Goal: Information Seeking & Learning: Check status

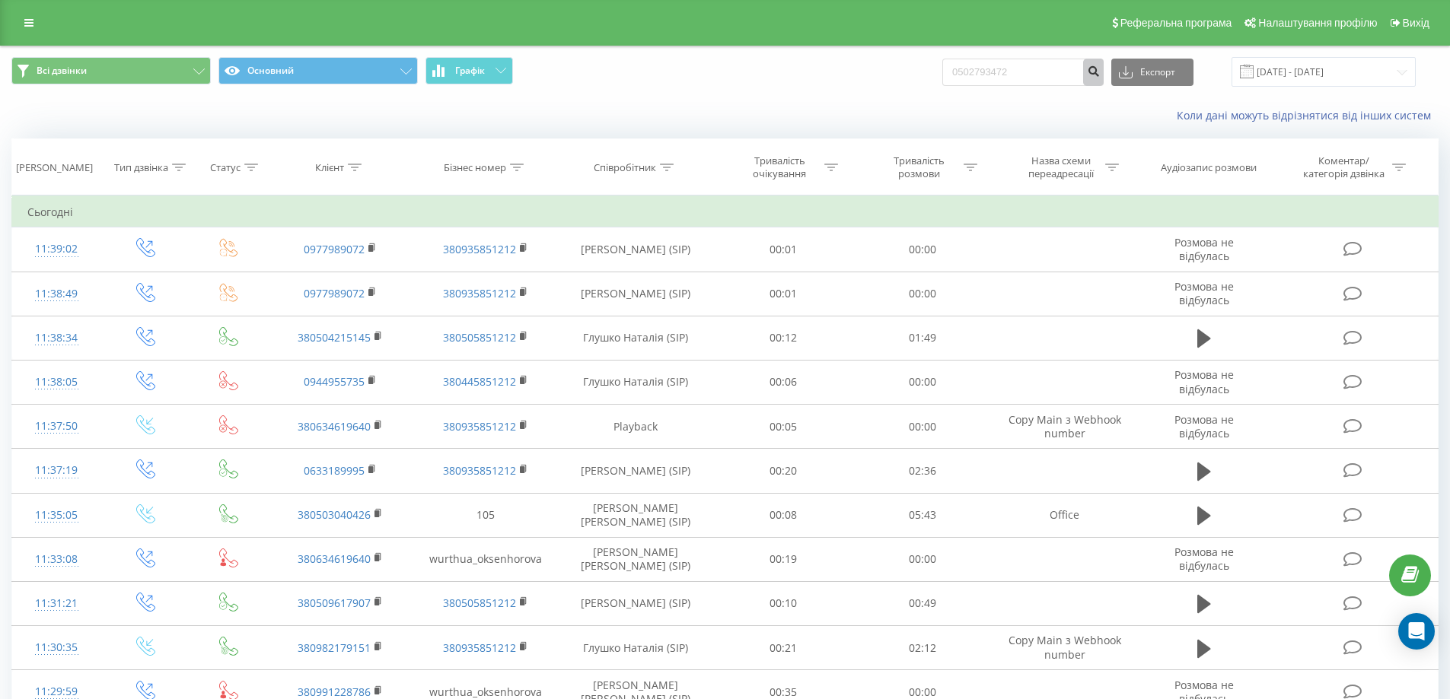
type input "0502793472"
click at [1100, 73] on icon "submit" at bounding box center [1093, 69] width 13 height 9
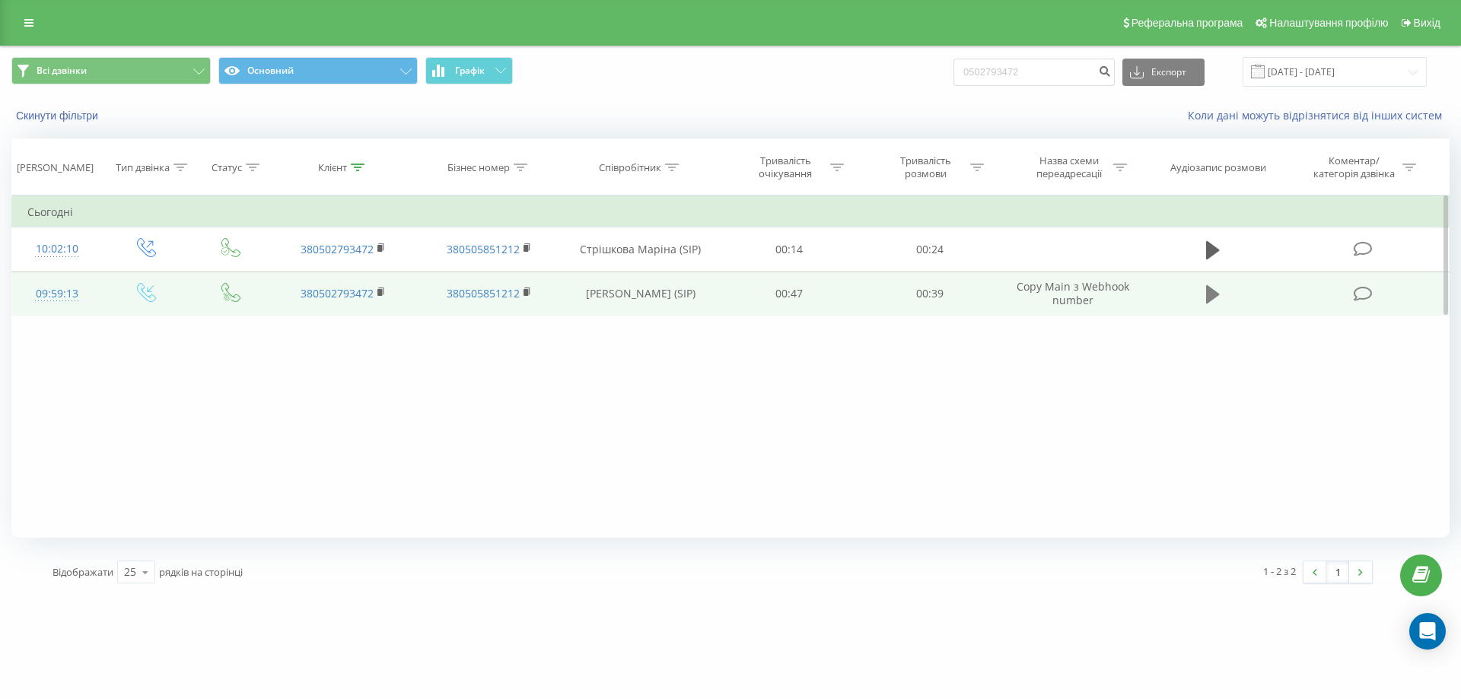
click at [1203, 289] on button at bounding box center [1213, 294] width 23 height 23
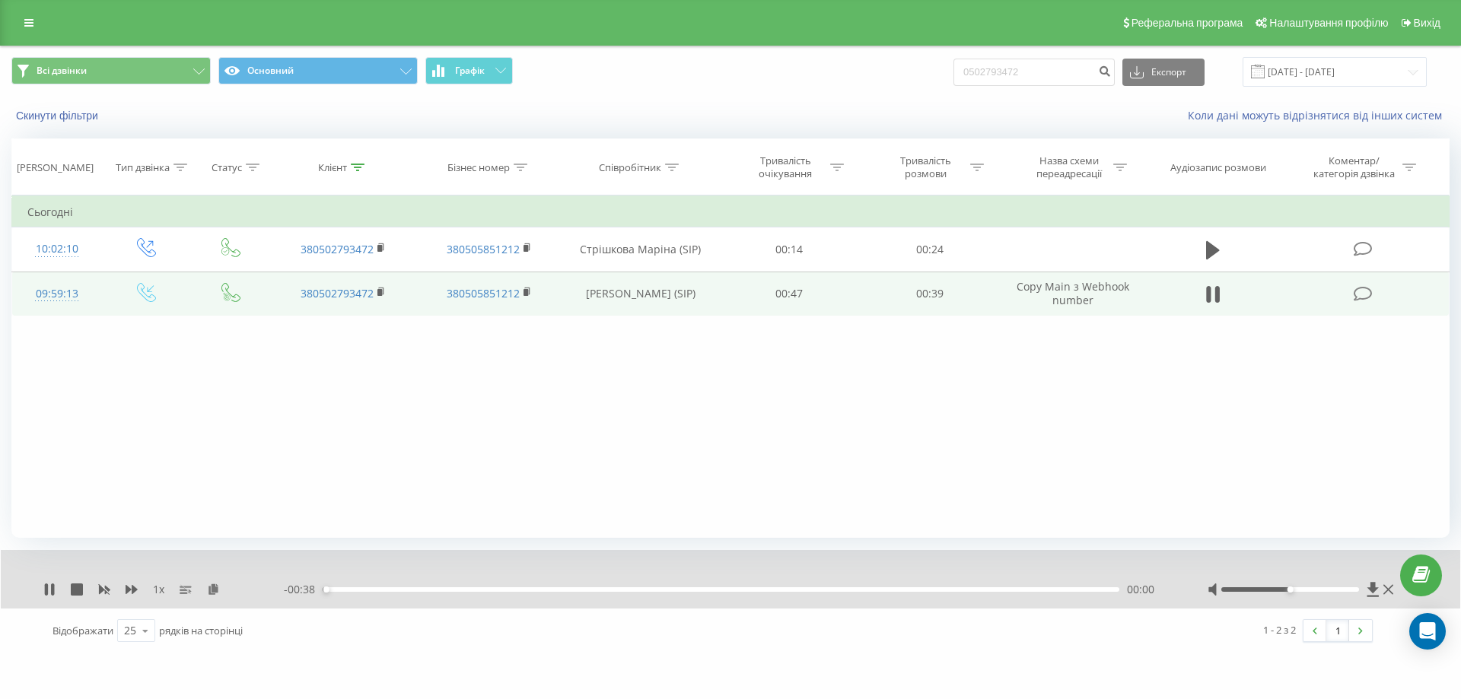
click at [399, 588] on div "00:00" at bounding box center [721, 590] width 797 height 5
click at [561, 588] on div "00:04" at bounding box center [721, 590] width 797 height 5
click at [685, 591] on div "00:12" at bounding box center [721, 590] width 797 height 5
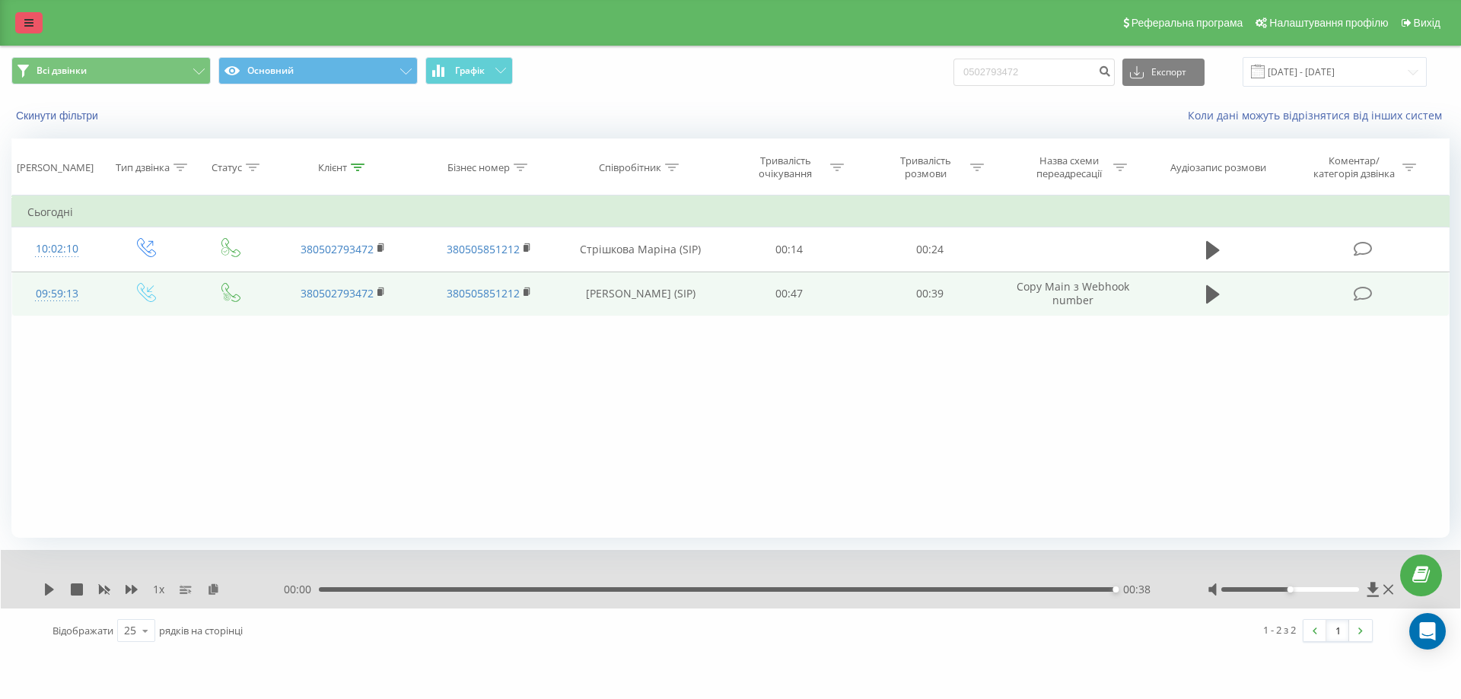
click at [36, 22] on link at bounding box center [28, 22] width 27 height 21
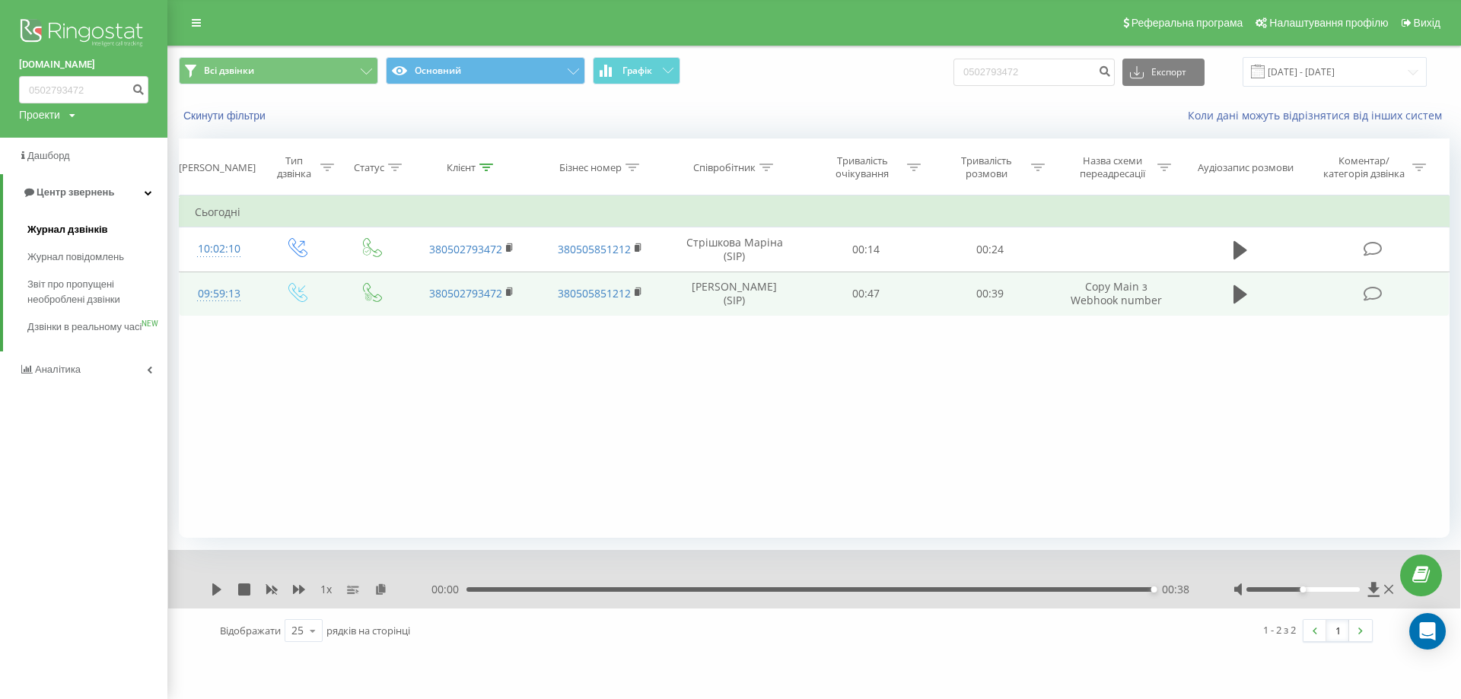
click at [75, 228] on span "Журнал дзвінків" at bounding box center [67, 229] width 81 height 15
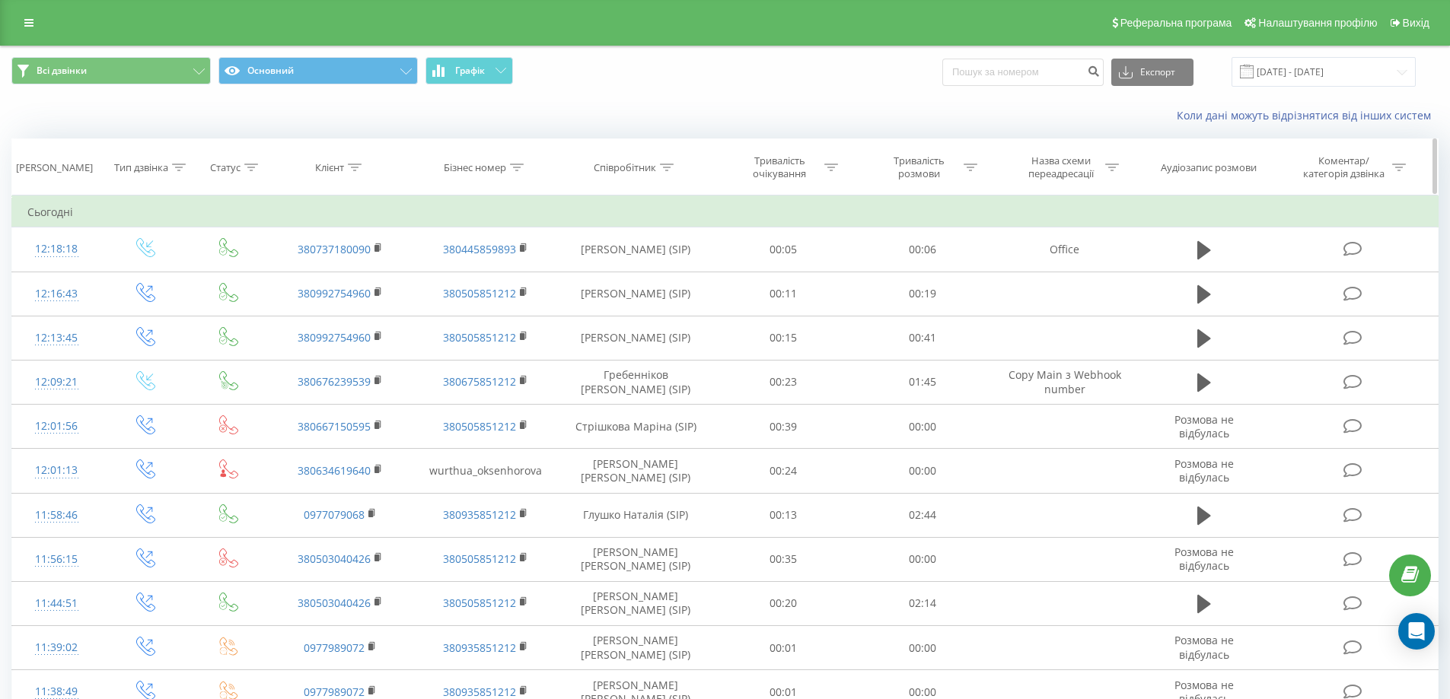
click at [669, 164] on icon at bounding box center [667, 168] width 14 height 8
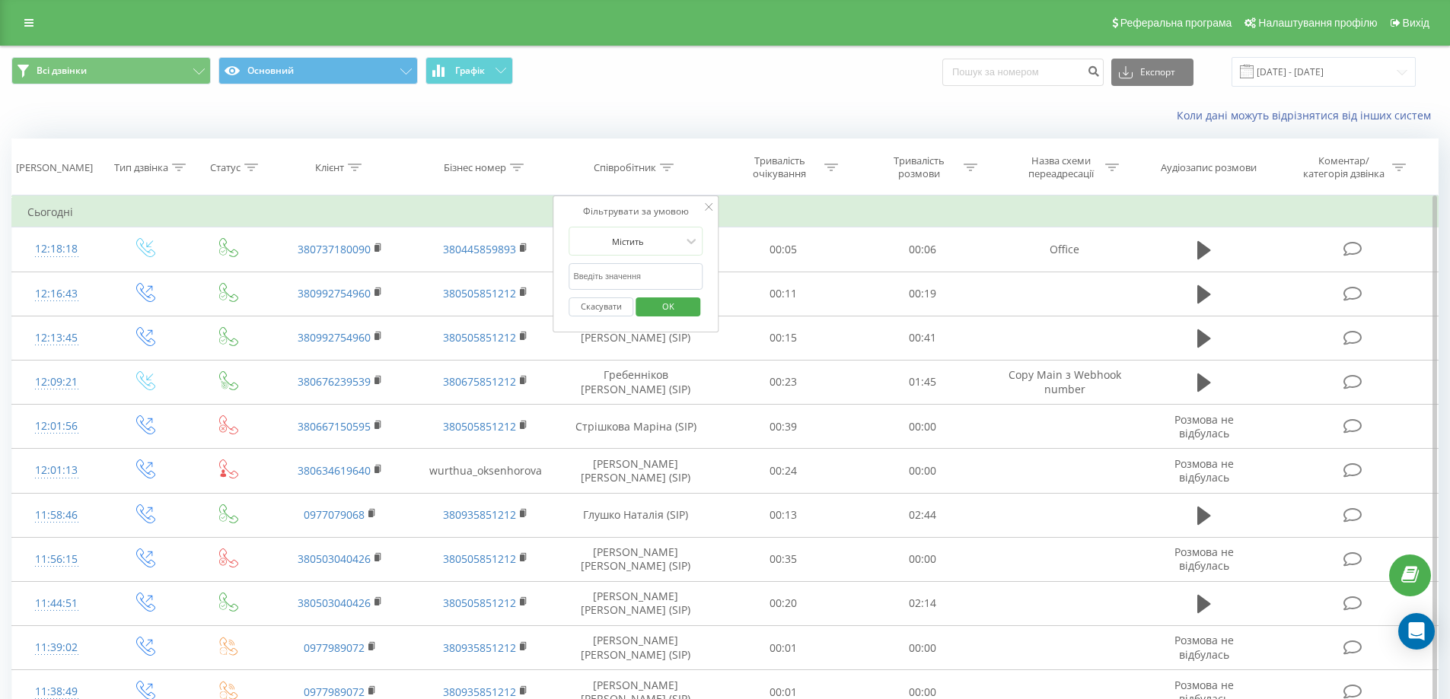
click at [627, 271] on input "text" at bounding box center [636, 276] width 134 height 27
type input "Стрішкова"
click at [683, 299] on span "OK" at bounding box center [668, 307] width 43 height 24
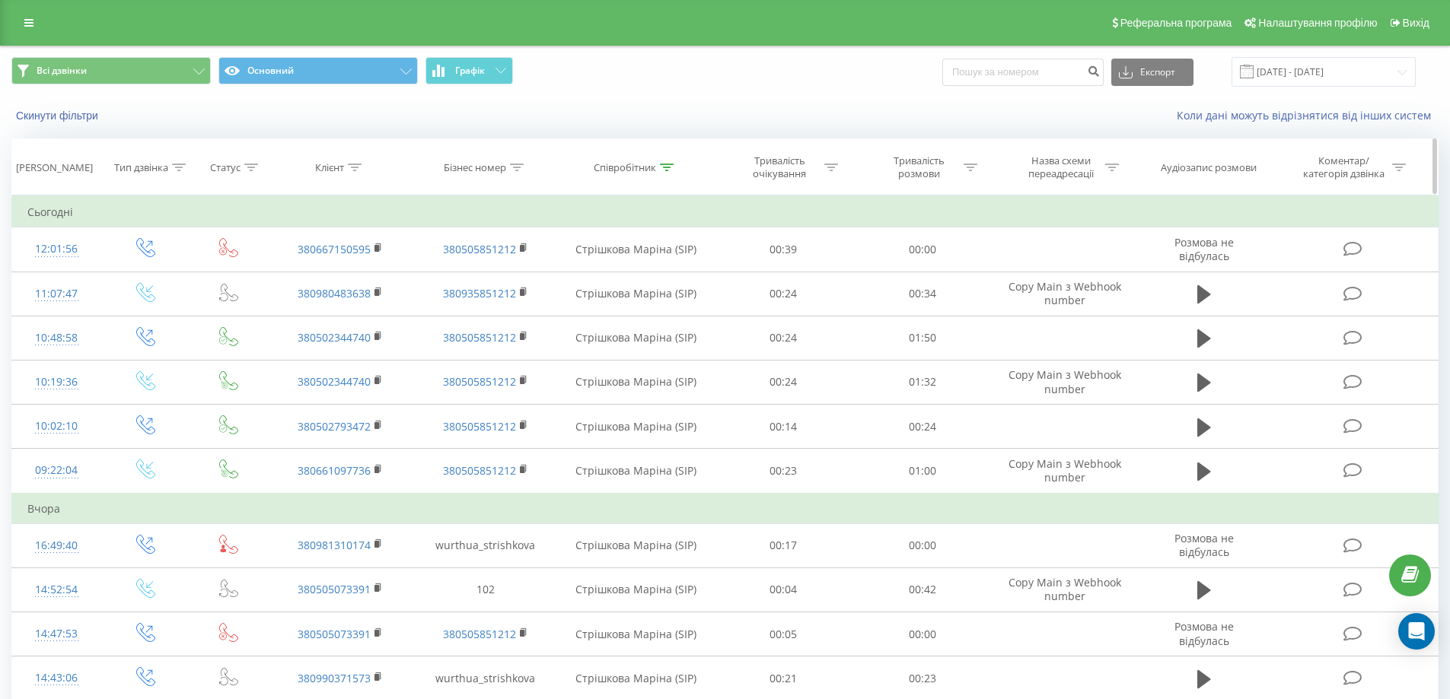
click at [970, 166] on icon at bounding box center [971, 168] width 14 height 8
click at [913, 237] on div at bounding box center [914, 241] width 108 height 14
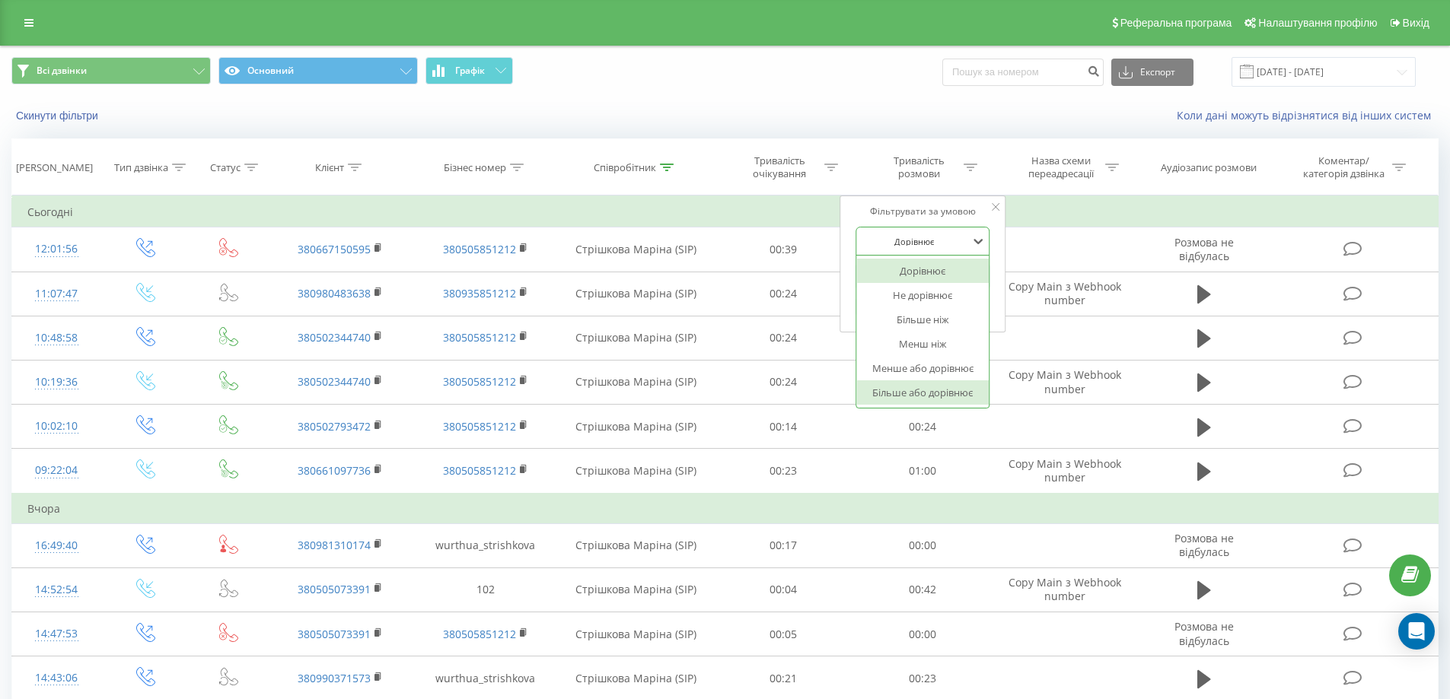
click at [898, 390] on div "Більше або дорівнює" at bounding box center [922, 393] width 132 height 24
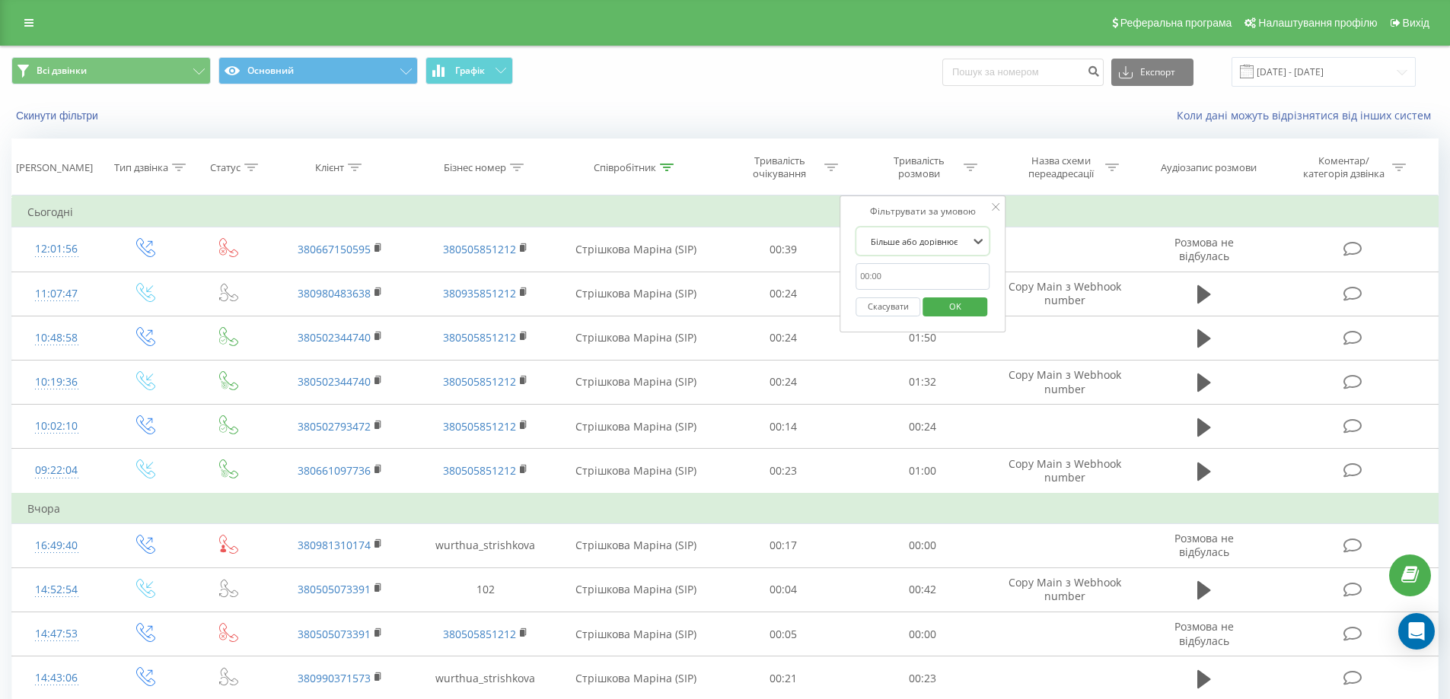
click at [868, 278] on input "text" at bounding box center [923, 276] width 134 height 27
type input "00:03"
click at [956, 310] on span "OK" at bounding box center [955, 307] width 43 height 24
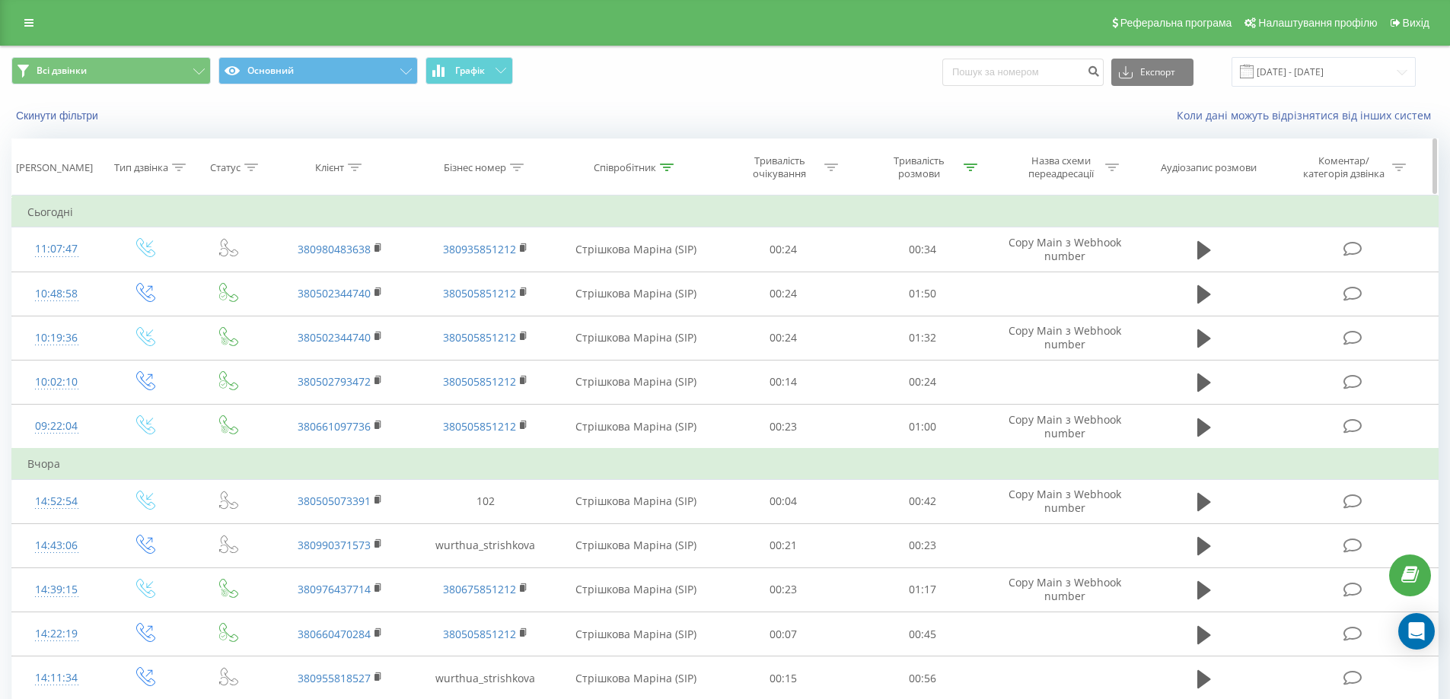
click at [663, 169] on icon at bounding box center [667, 168] width 14 height 8
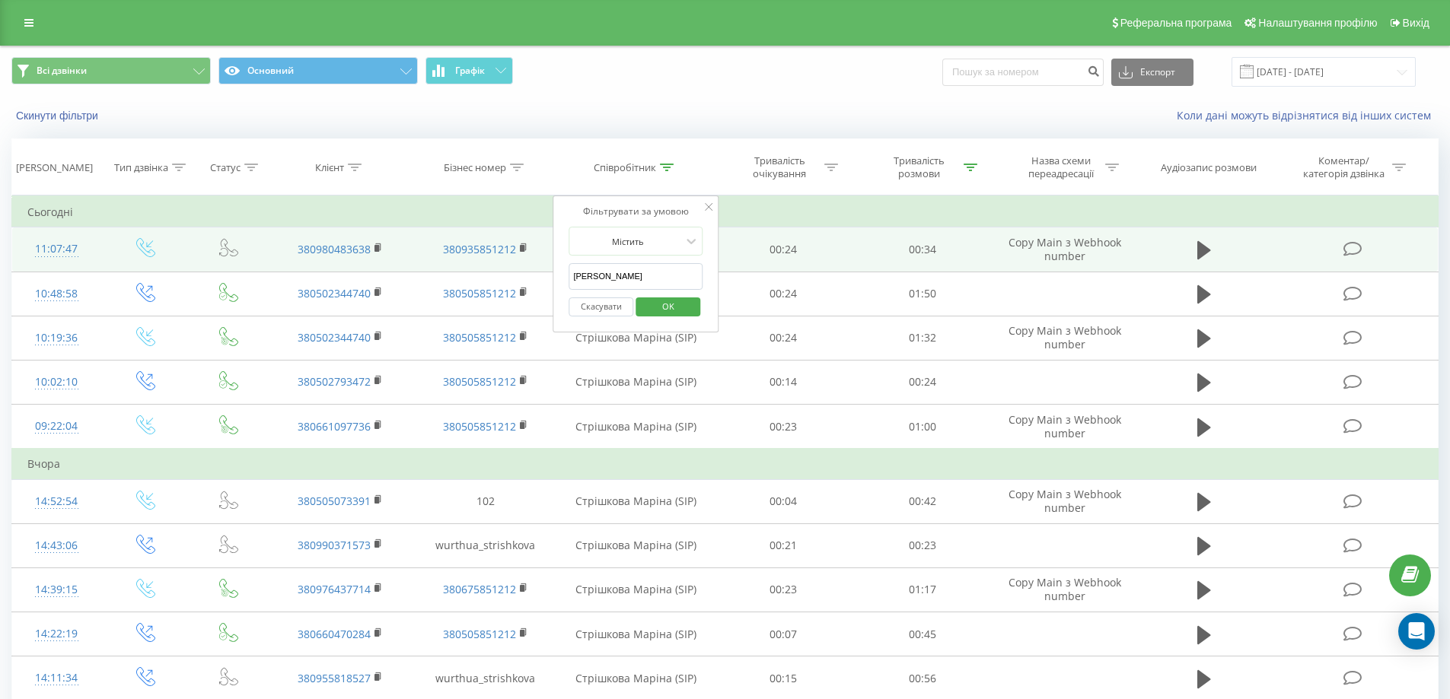
drag, startPoint x: 601, startPoint y: 269, endPoint x: 503, endPoint y: 270, distance: 98.2
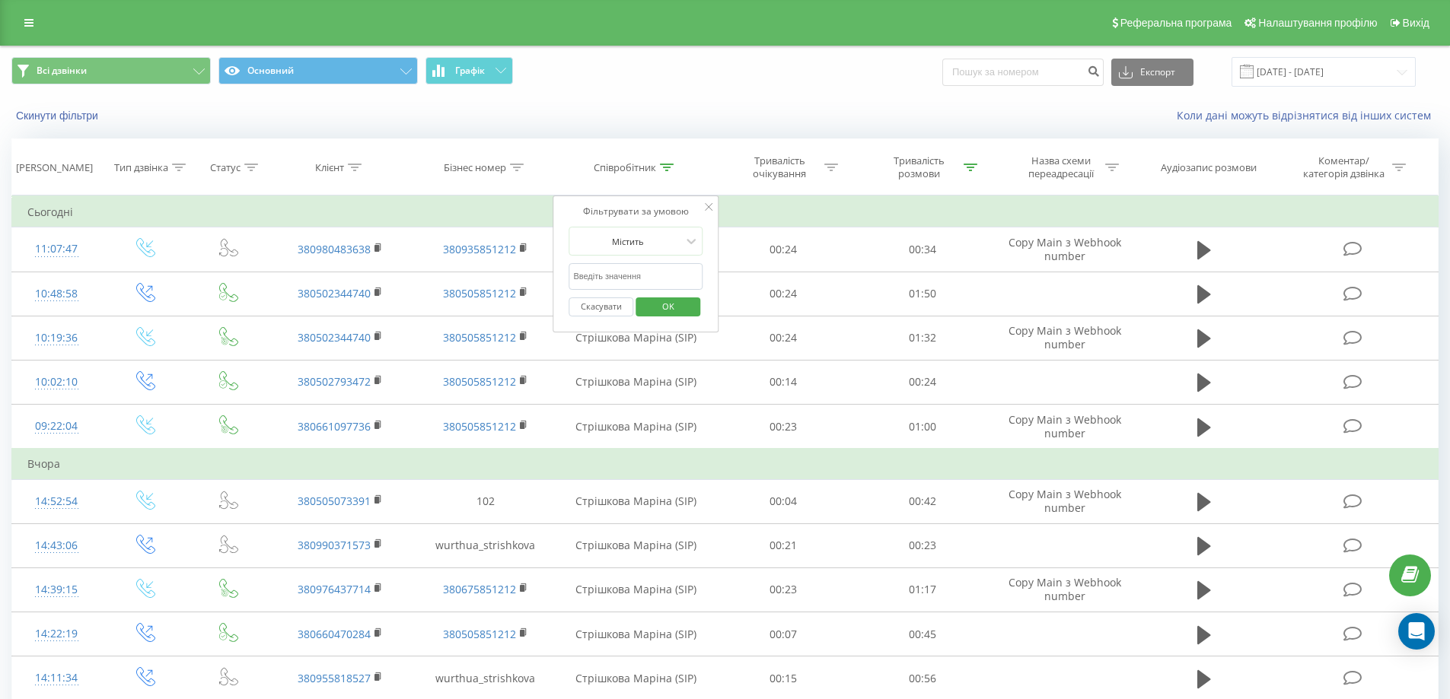
click at [642, 272] on input "text" at bounding box center [636, 276] width 134 height 27
type input "Химич"
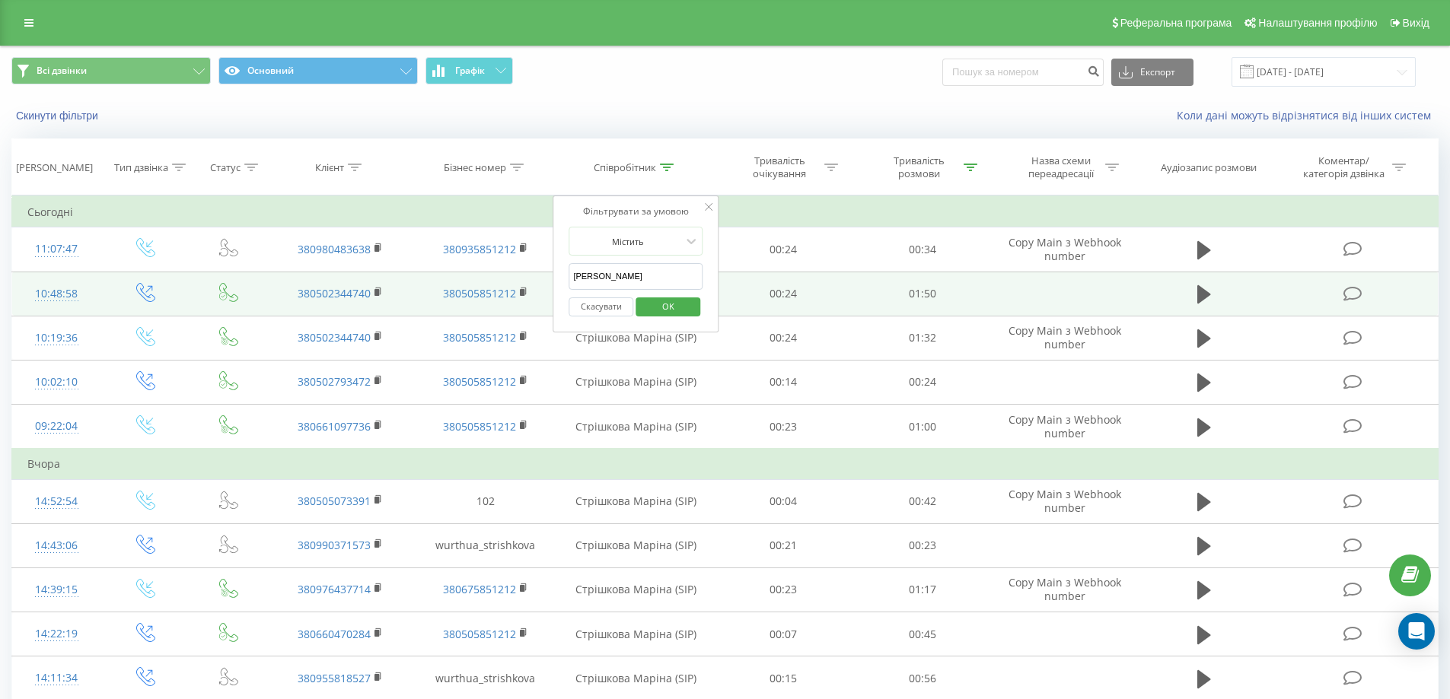
drag, startPoint x: 627, startPoint y: 277, endPoint x: 547, endPoint y: 274, distance: 80.0
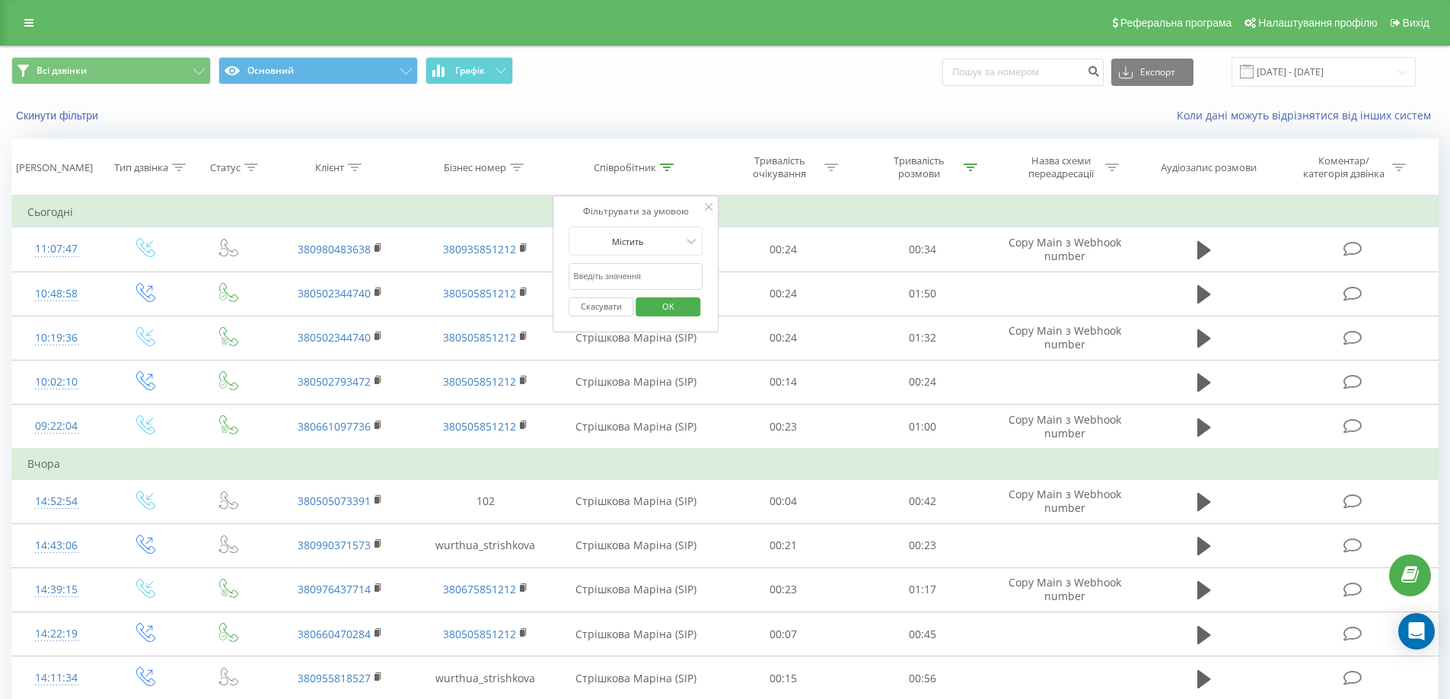
click at [591, 269] on input "text" at bounding box center [636, 276] width 134 height 27
type input "Сіліпіна"
click at [668, 304] on span "OK" at bounding box center [668, 307] width 43 height 24
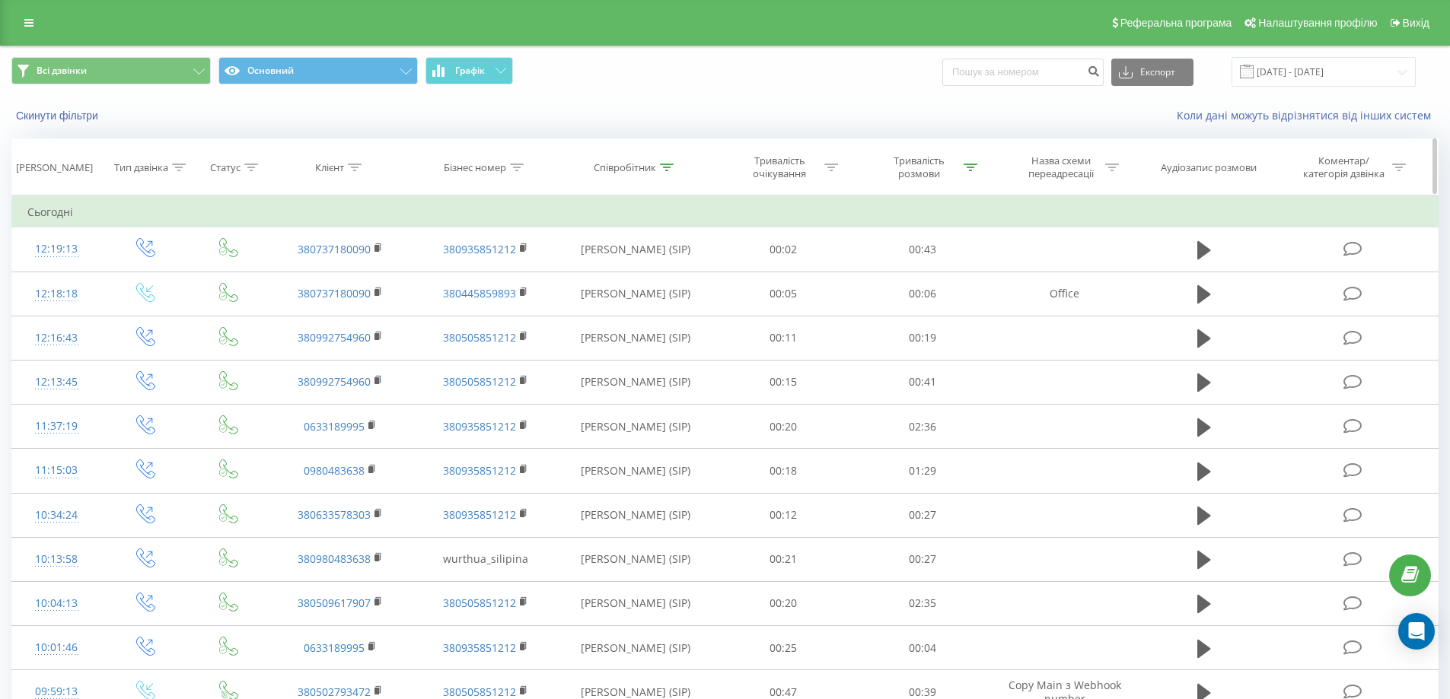
click at [666, 165] on icon at bounding box center [667, 168] width 14 height 8
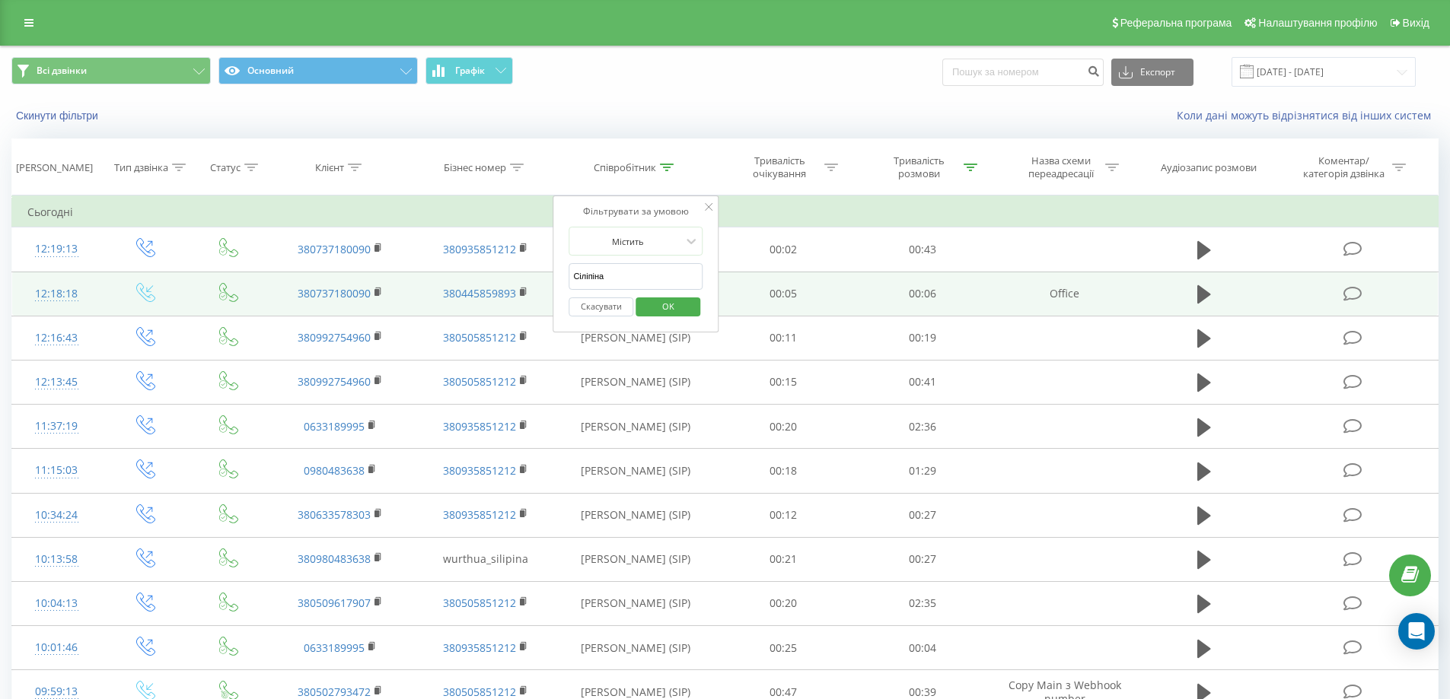
drag, startPoint x: 614, startPoint y: 281, endPoint x: 539, endPoint y: 280, distance: 75.4
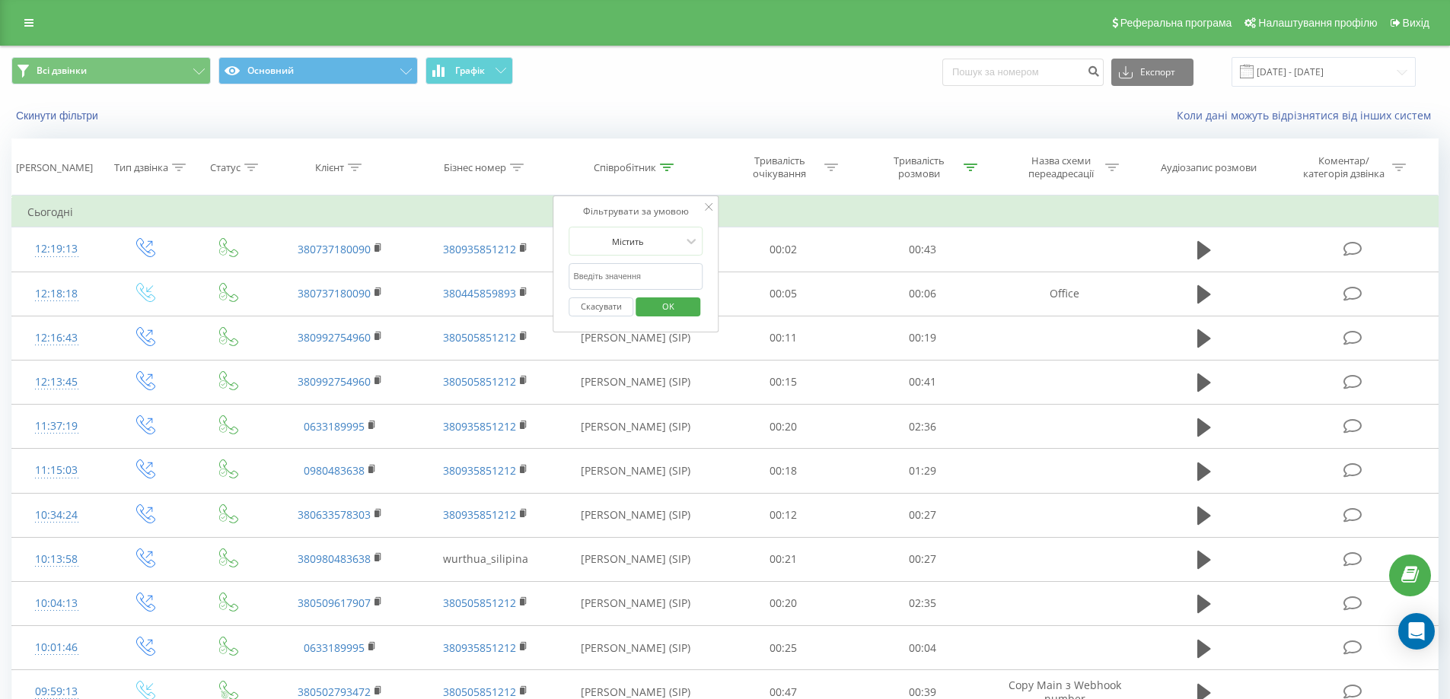
click at [604, 278] on input "text" at bounding box center [636, 276] width 134 height 27
type input "Оксенгорова"
click at [660, 304] on span "OK" at bounding box center [668, 307] width 43 height 24
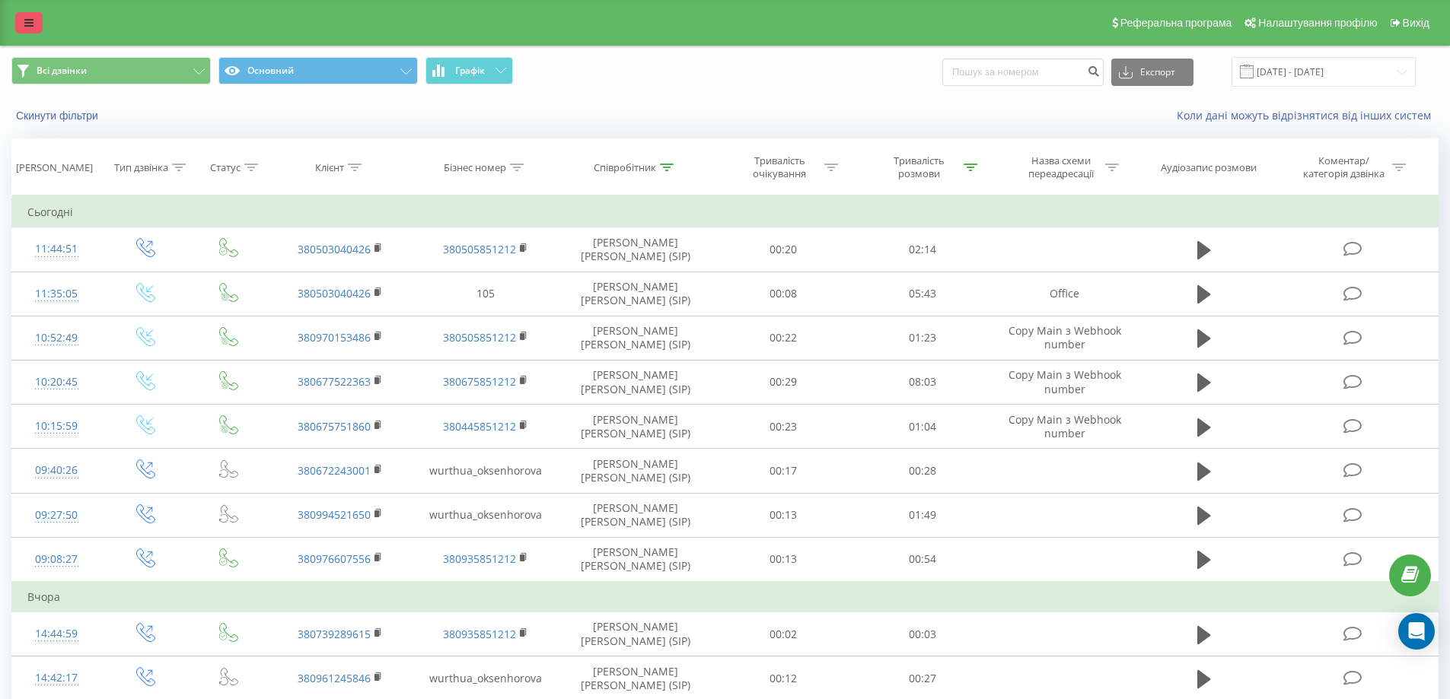
click at [30, 33] on link at bounding box center [28, 22] width 27 height 21
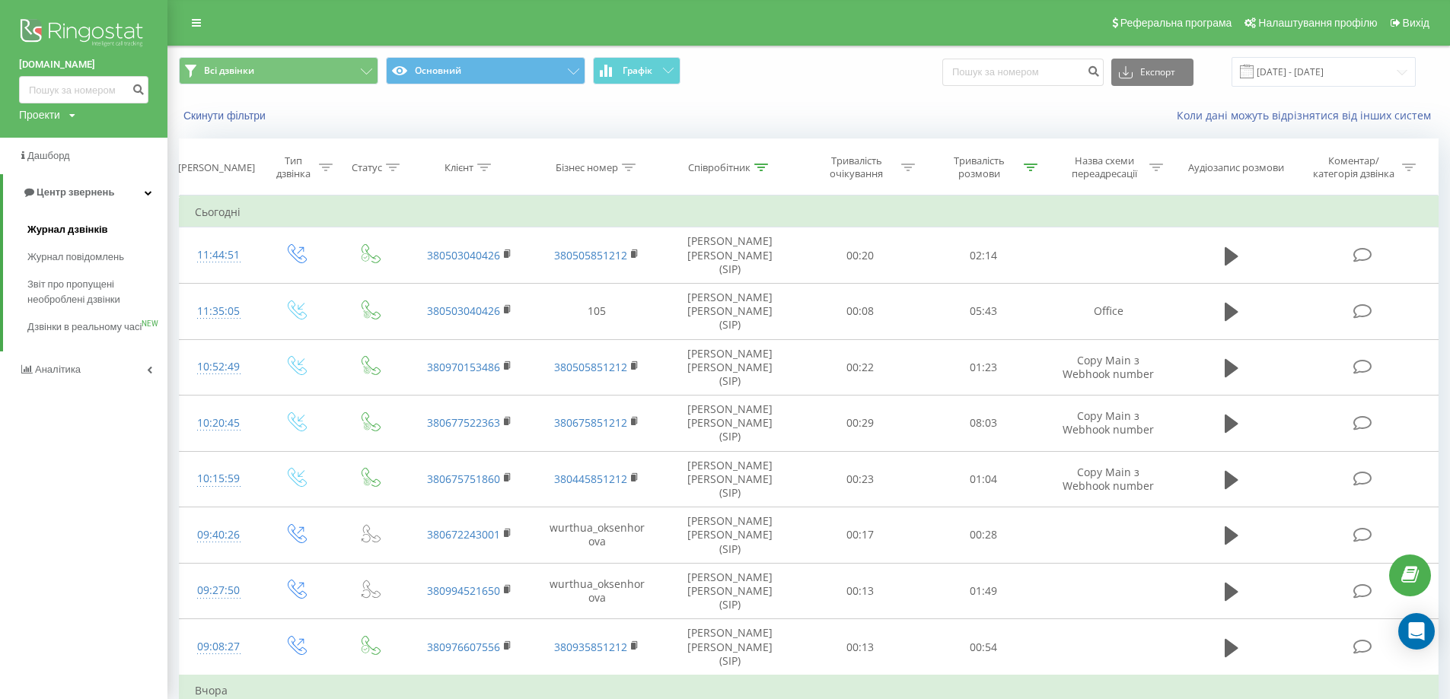
click at [78, 232] on span "Журнал дзвінків" at bounding box center [67, 229] width 81 height 15
